Goal: Information Seeking & Learning: Learn about a topic

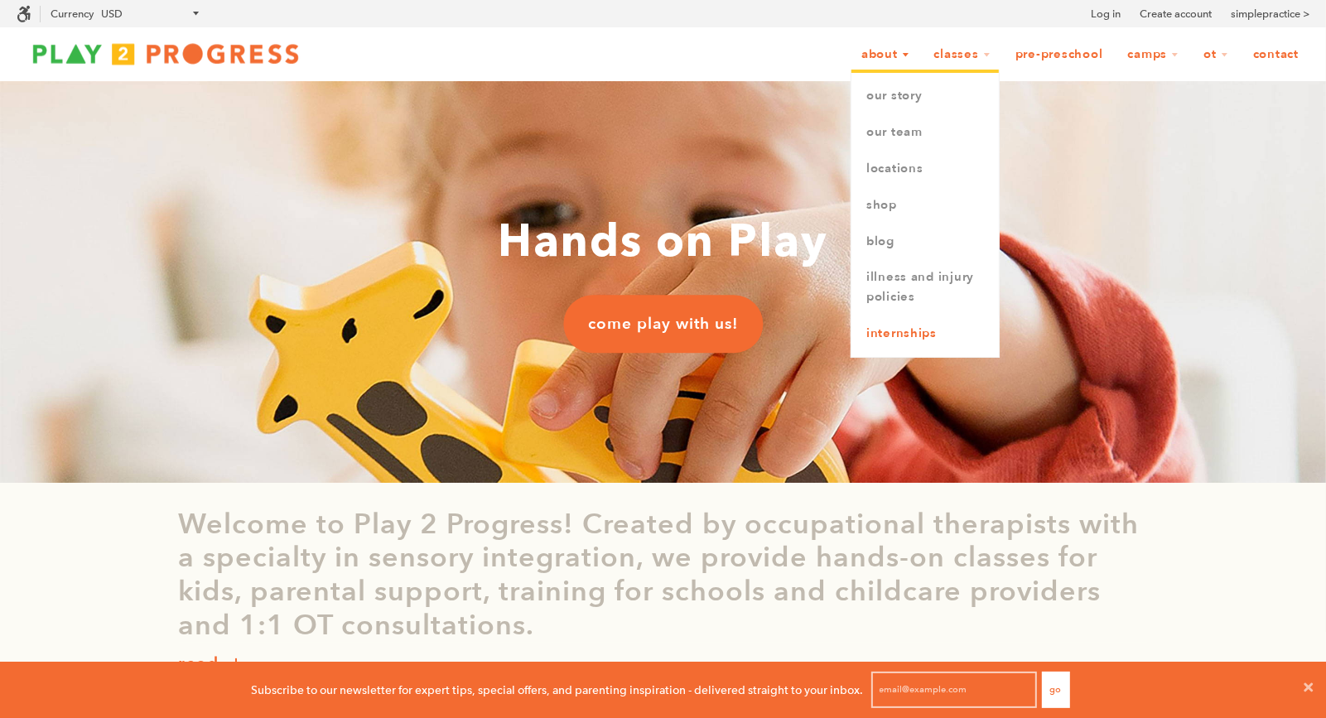
click at [920, 331] on link "Internships" at bounding box center [925, 334] width 147 height 36
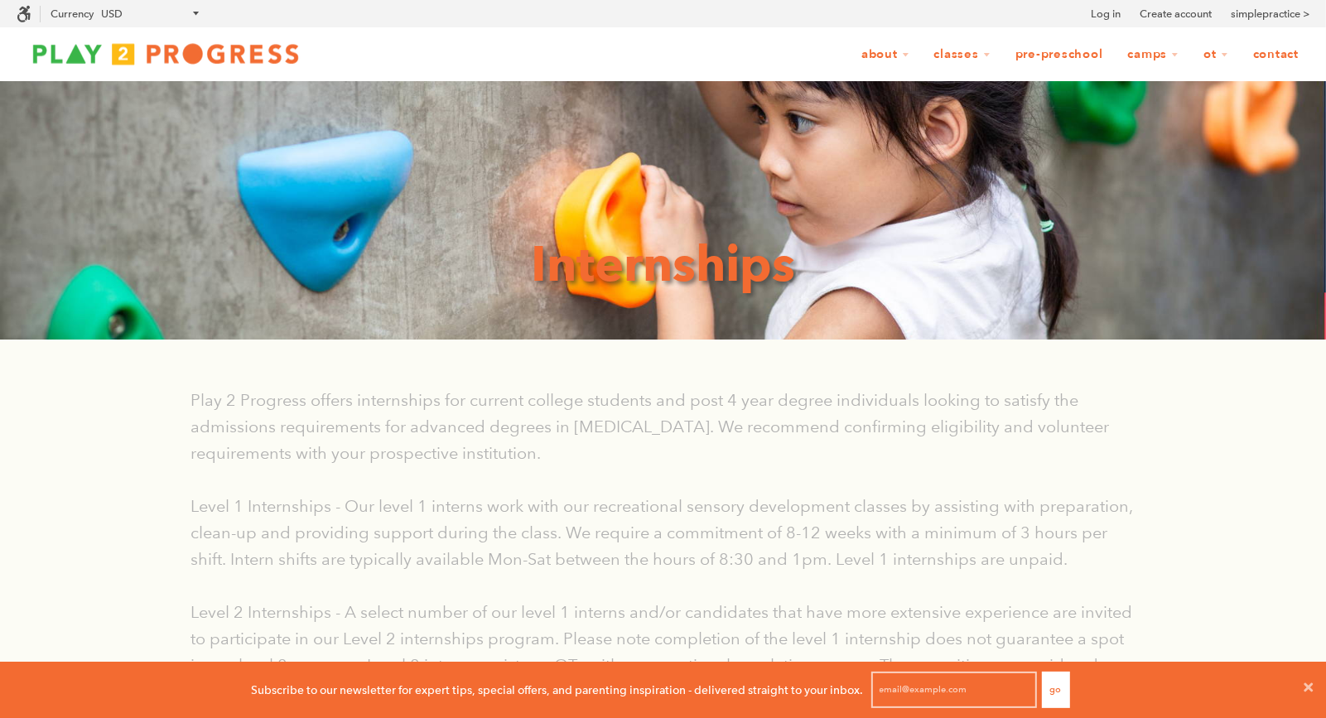
click at [1076, 58] on link "Pre-Preschool" at bounding box center [1059, 54] width 109 height 31
click at [1065, 49] on link "Pre-Preschool" at bounding box center [1059, 54] width 109 height 31
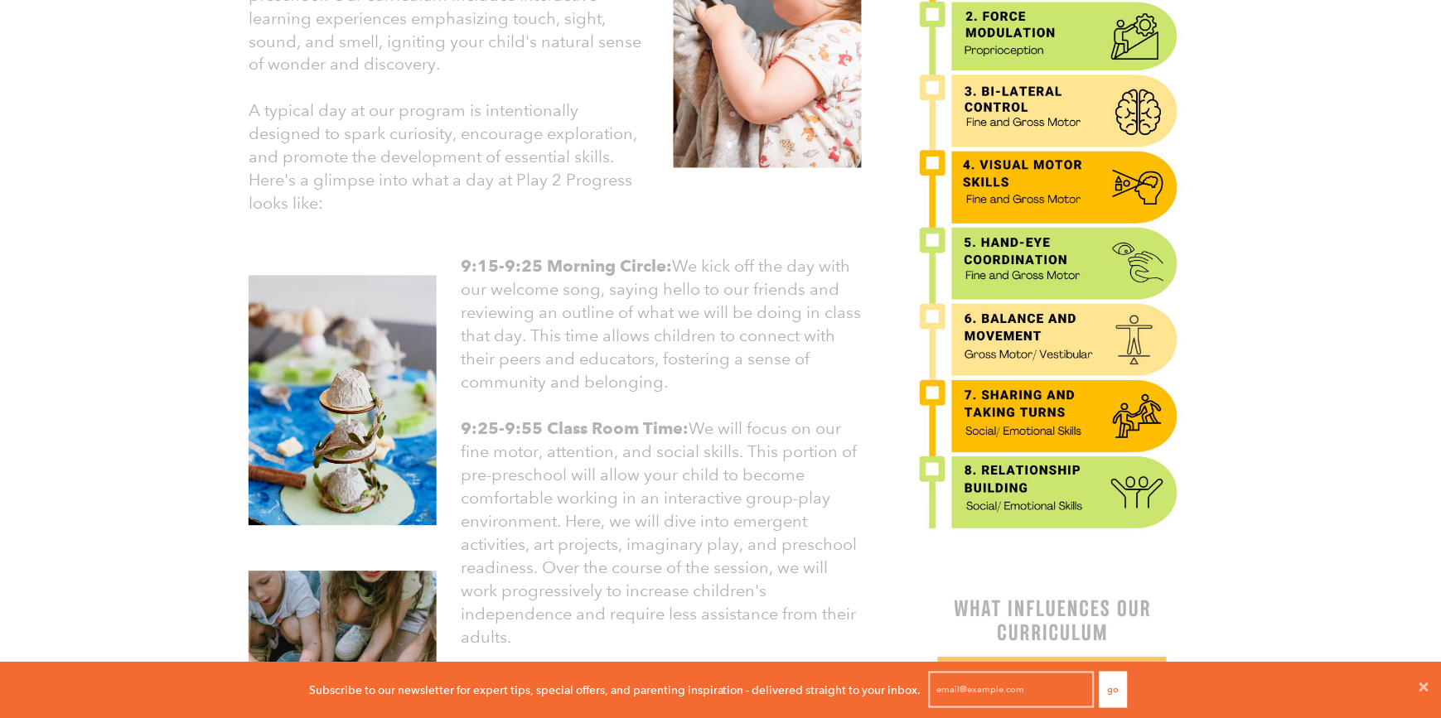
scroll to position [56, 1440]
